Goal: Find specific page/section: Find specific page/section

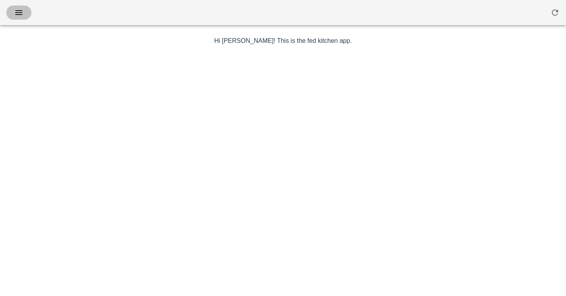
click at [21, 15] on icon "button" at bounding box center [18, 12] width 9 height 9
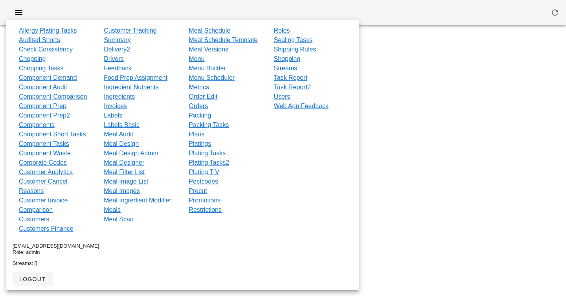
click at [118, 6] on div at bounding box center [283, 12] width 566 height 25
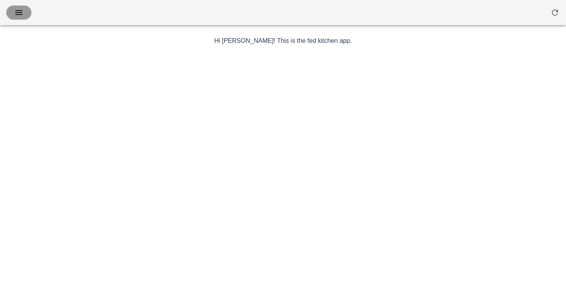
click at [17, 11] on icon "button" at bounding box center [18, 12] width 9 height 9
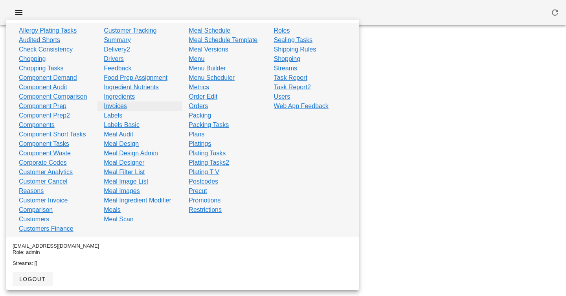
click at [114, 105] on link "Invoices" at bounding box center [115, 105] width 23 height 9
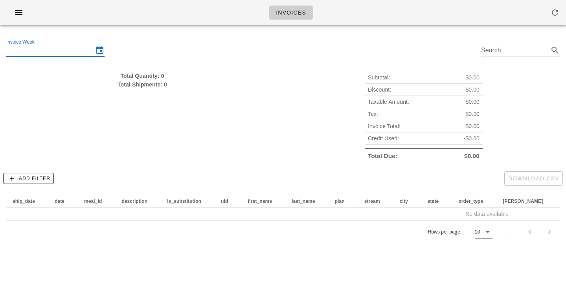
click at [74, 55] on input "Invoice Week" at bounding box center [49, 50] width 87 height 13
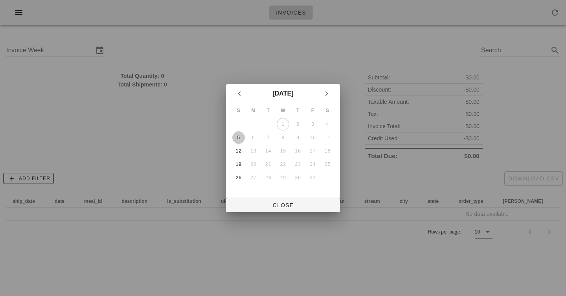
click at [235, 138] on div "5" at bounding box center [238, 138] width 13 height 6
click at [282, 202] on span "Close" at bounding box center [282, 205] width 101 height 6
type input "[DATE]"
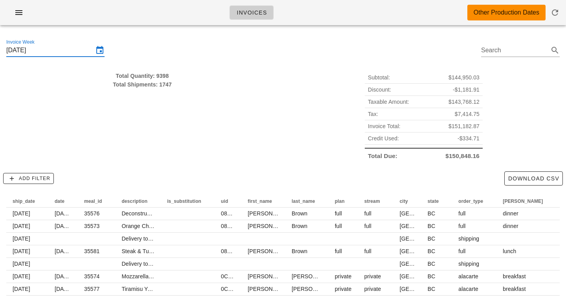
click at [159, 75] on div "Total Quantity: 9398" at bounding box center [142, 76] width 272 height 9
click at [161, 82] on div "Total Shipments: 1747" at bounding box center [142, 84] width 272 height 9
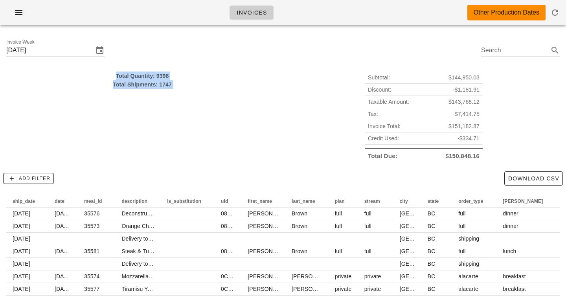
drag, startPoint x: 161, startPoint y: 82, endPoint x: 159, endPoint y: 75, distance: 7.3
click at [159, 75] on div "Total Quantity: 9398 Total Shipments: 1747" at bounding box center [142, 80] width 272 height 17
click at [159, 75] on div "Total Quantity: 9398" at bounding box center [142, 76] width 272 height 9
drag, startPoint x: 159, startPoint y: 75, endPoint x: 159, endPoint y: 81, distance: 5.9
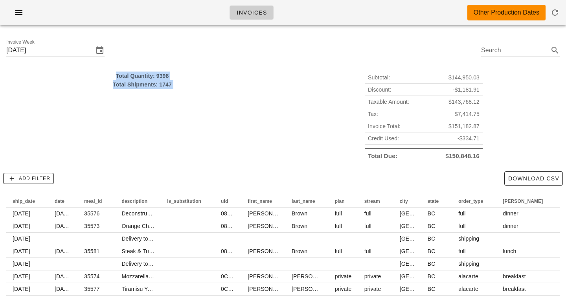
click at [159, 81] on div "Total Quantity: 9398 Total Shipments: 1747" at bounding box center [142, 80] width 272 height 17
